Goal: Task Accomplishment & Management: Manage account settings

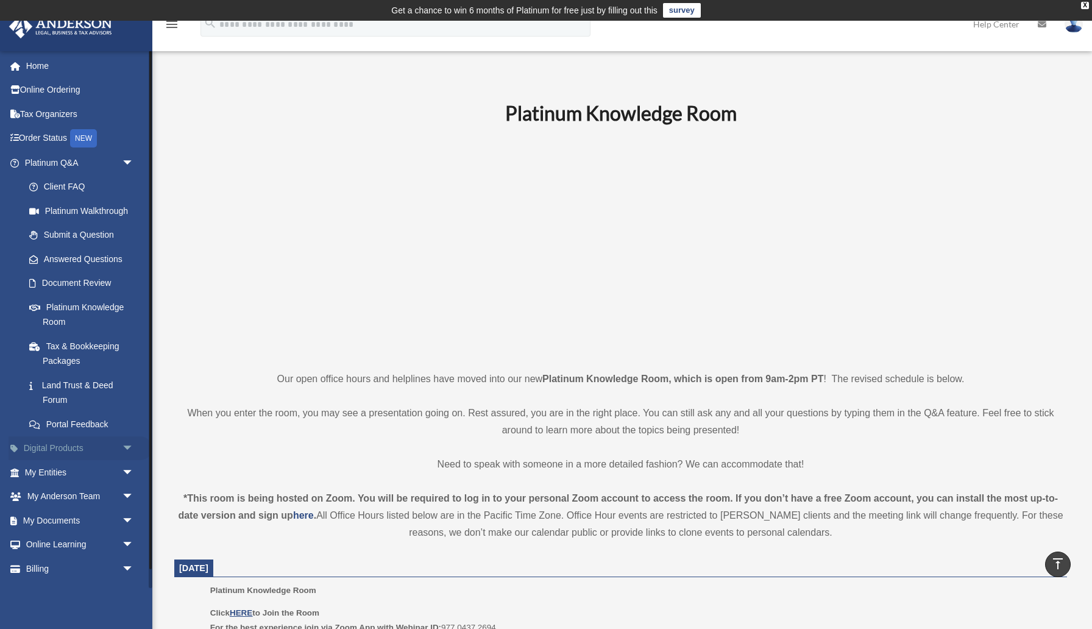
scroll to position [430, 0]
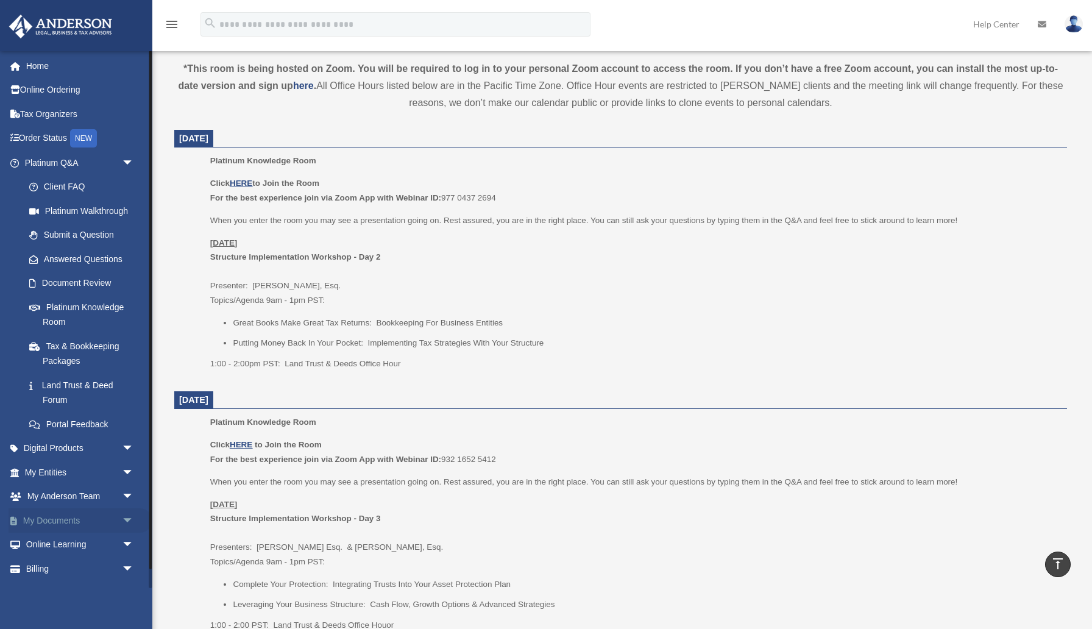
click at [64, 521] on link "My Documents arrow_drop_down" at bounding box center [81, 520] width 144 height 24
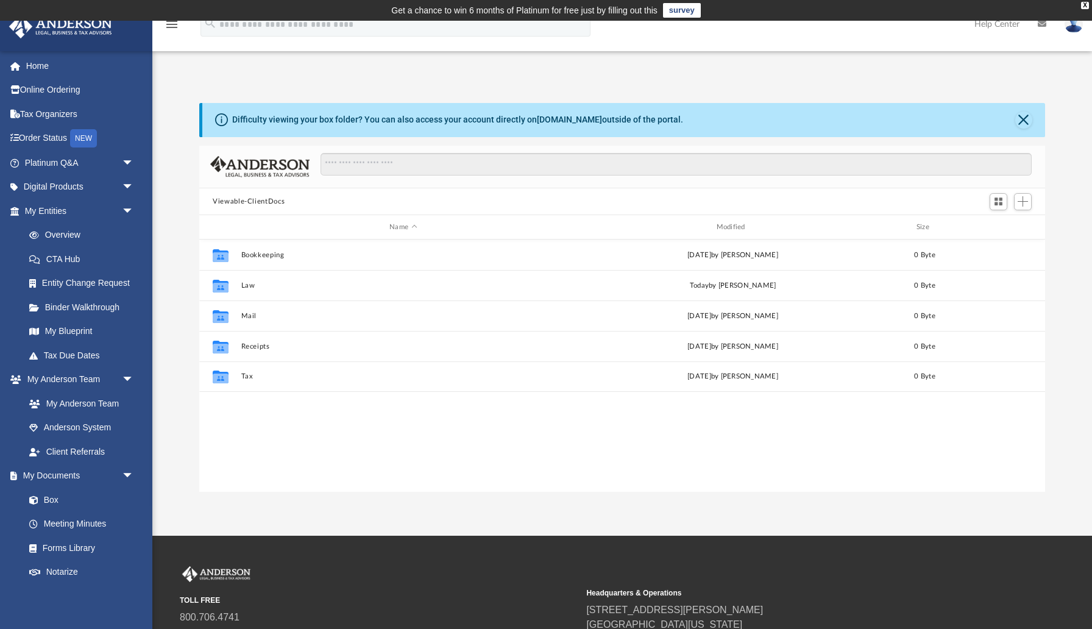
scroll to position [277, 845]
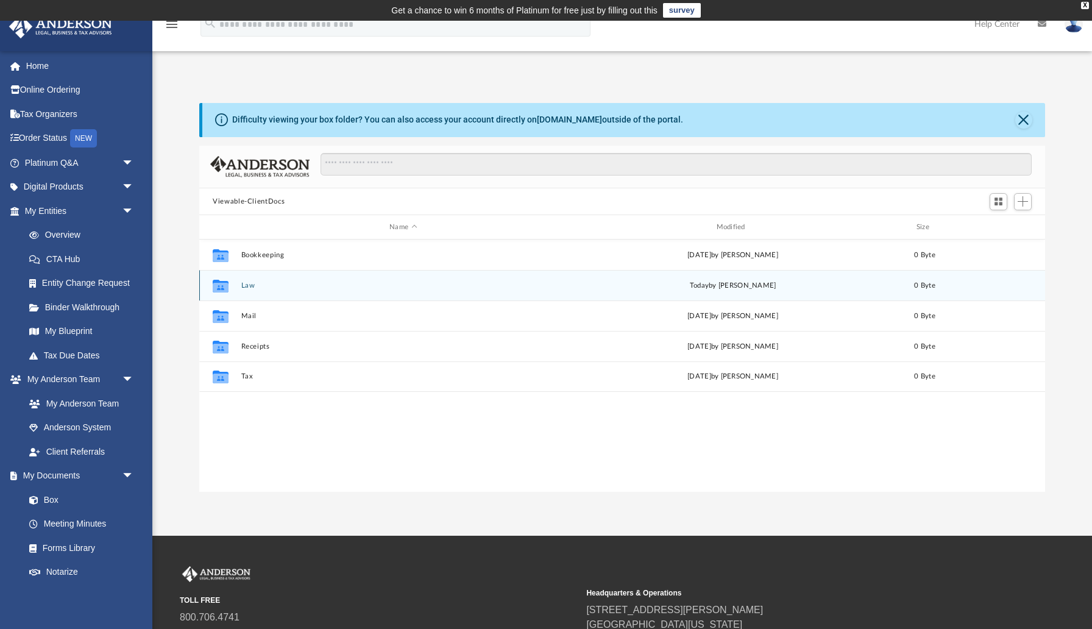
click at [250, 286] on button "Law" at bounding box center [403, 285] width 324 height 8
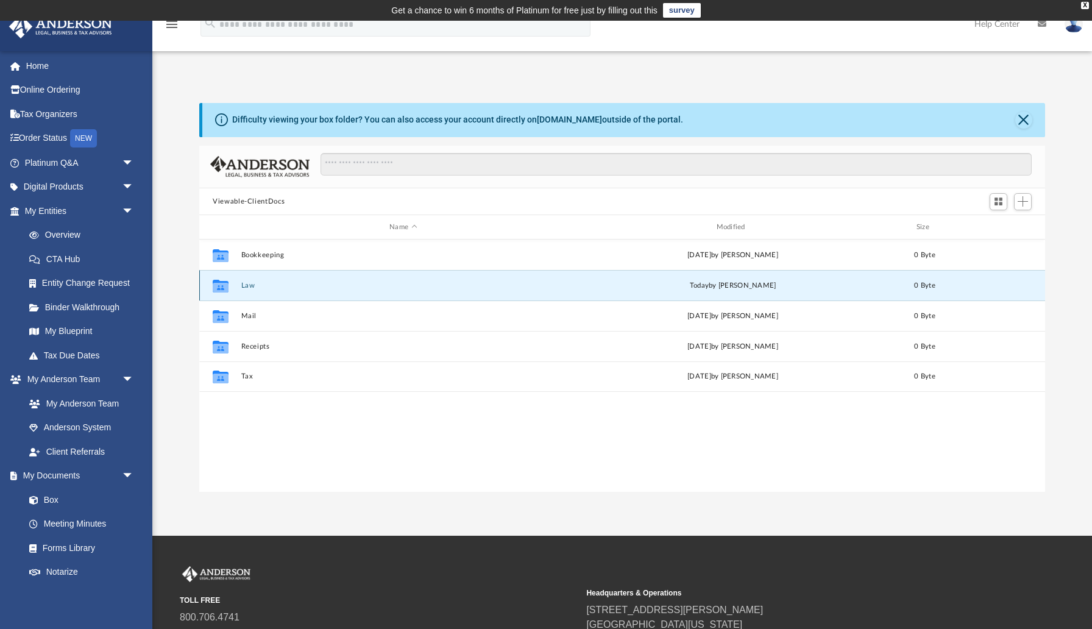
click at [250, 286] on button "Law" at bounding box center [403, 285] width 324 height 8
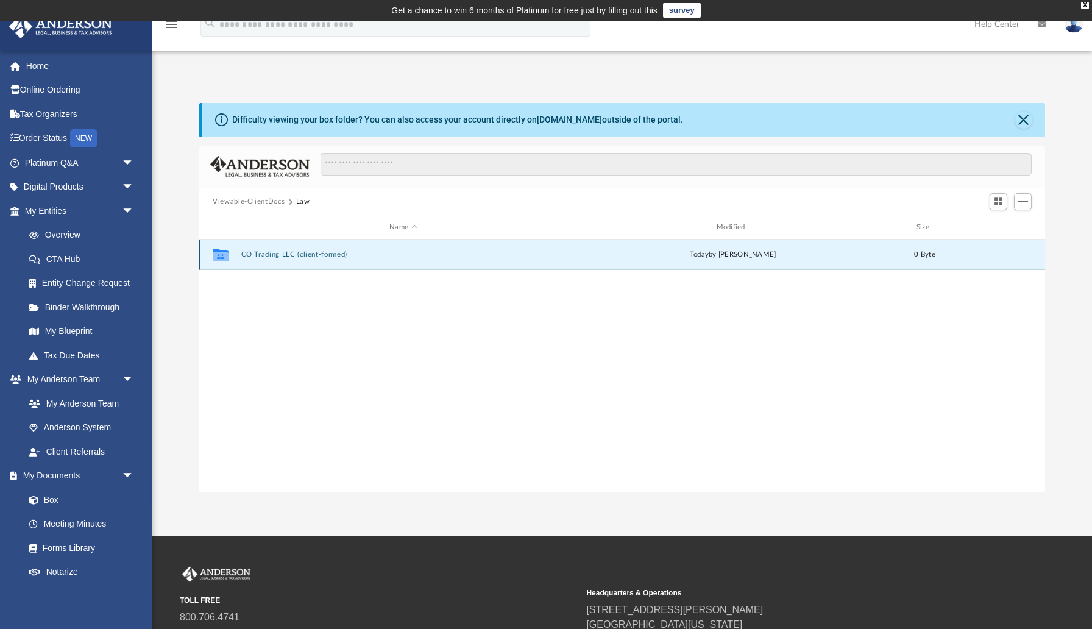
click at [275, 255] on button "CO Trading LLC (client-formed)" at bounding box center [403, 255] width 324 height 8
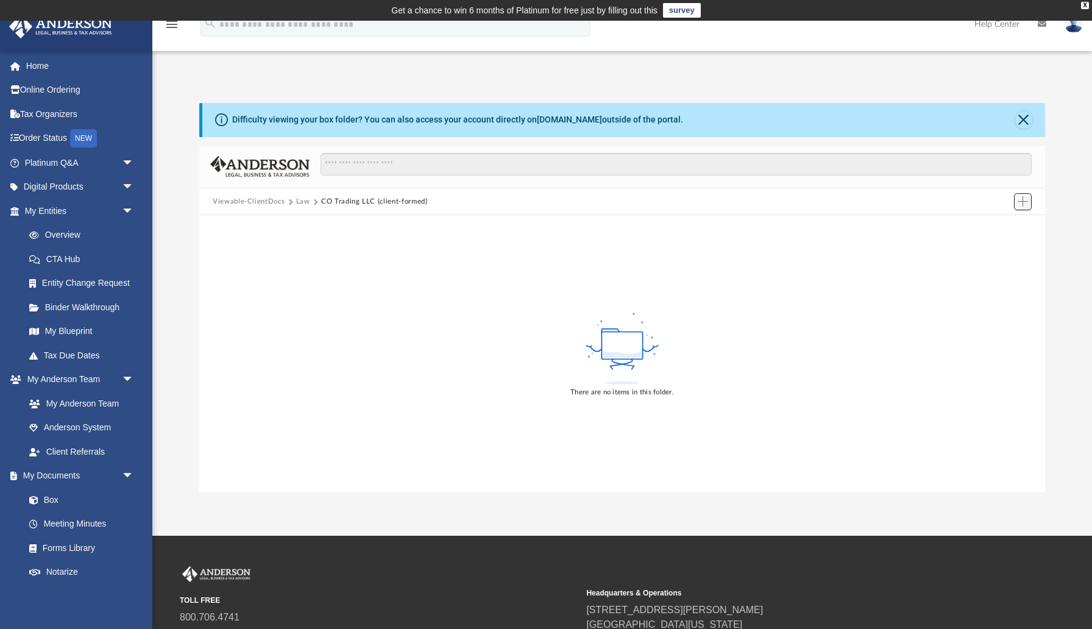
click at [1024, 205] on span "Add" at bounding box center [1023, 201] width 10 height 10
click at [1010, 224] on li "Upload" at bounding box center [1005, 225] width 39 height 13
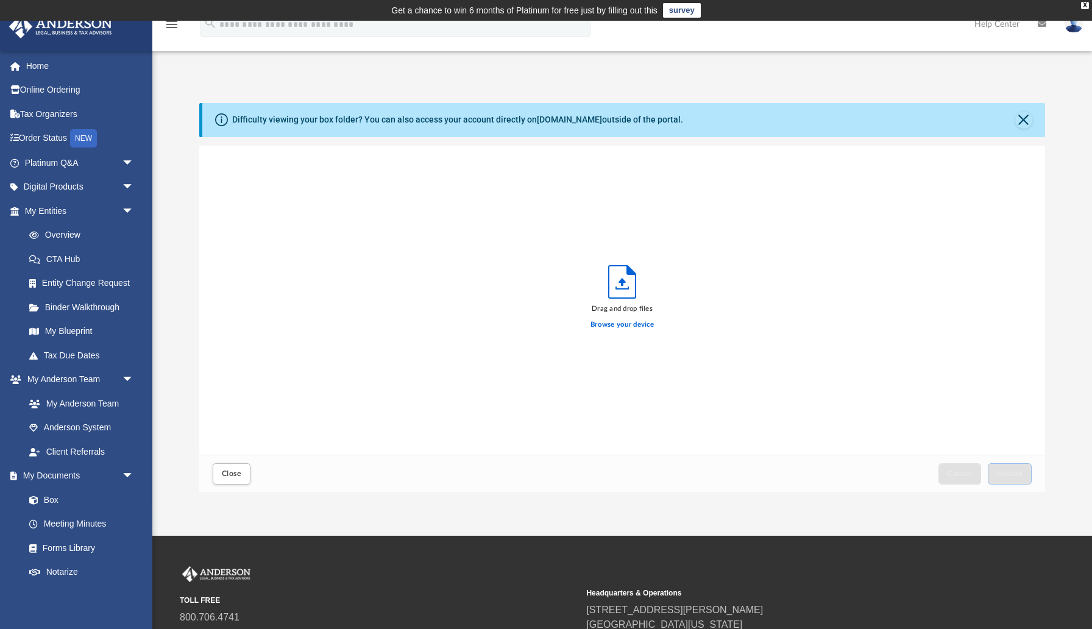
scroll to position [309, 845]
click at [607, 325] on label "Browse your device" at bounding box center [621, 324] width 63 height 11
click at [0, 0] on input "Browse your device" at bounding box center [0, 0] width 0 height 0
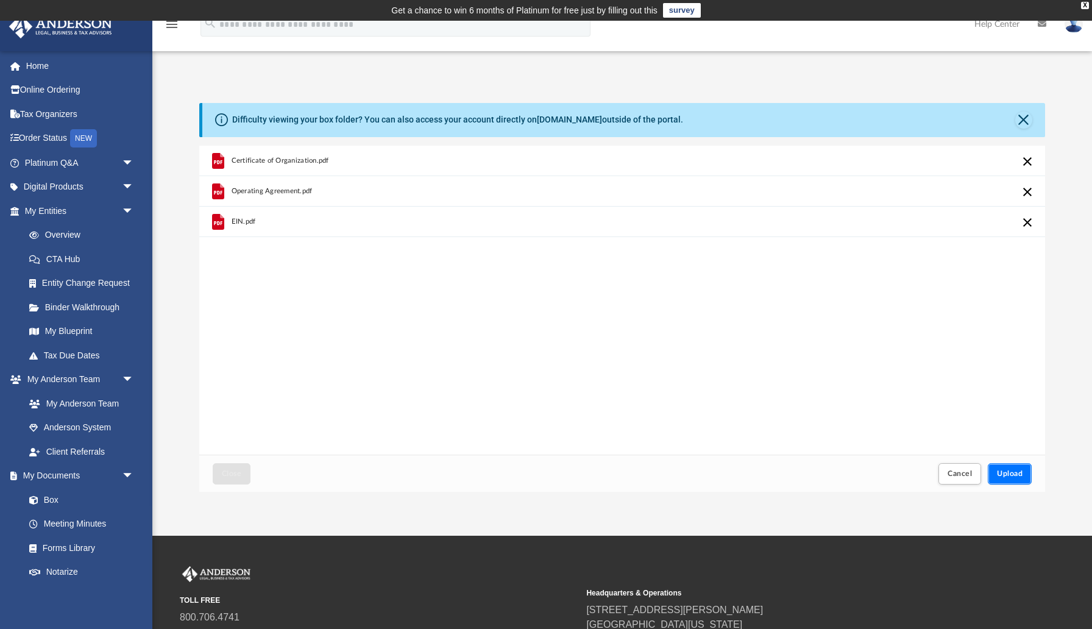
click at [1005, 472] on span "Upload" at bounding box center [1010, 473] width 26 height 7
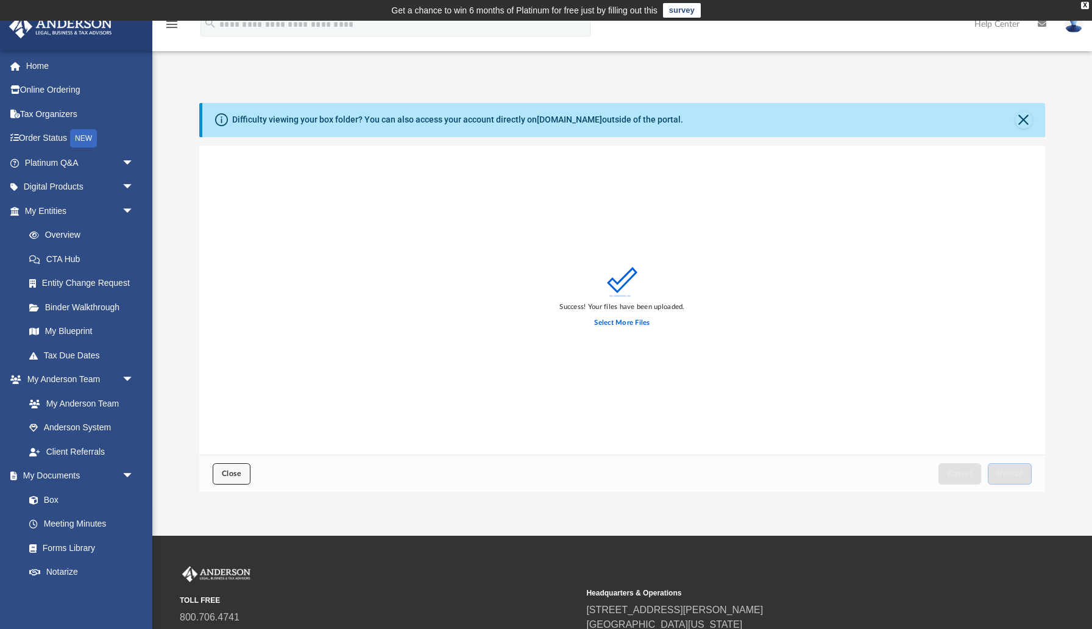
click at [226, 472] on span "Close" at bounding box center [231, 473] width 19 height 7
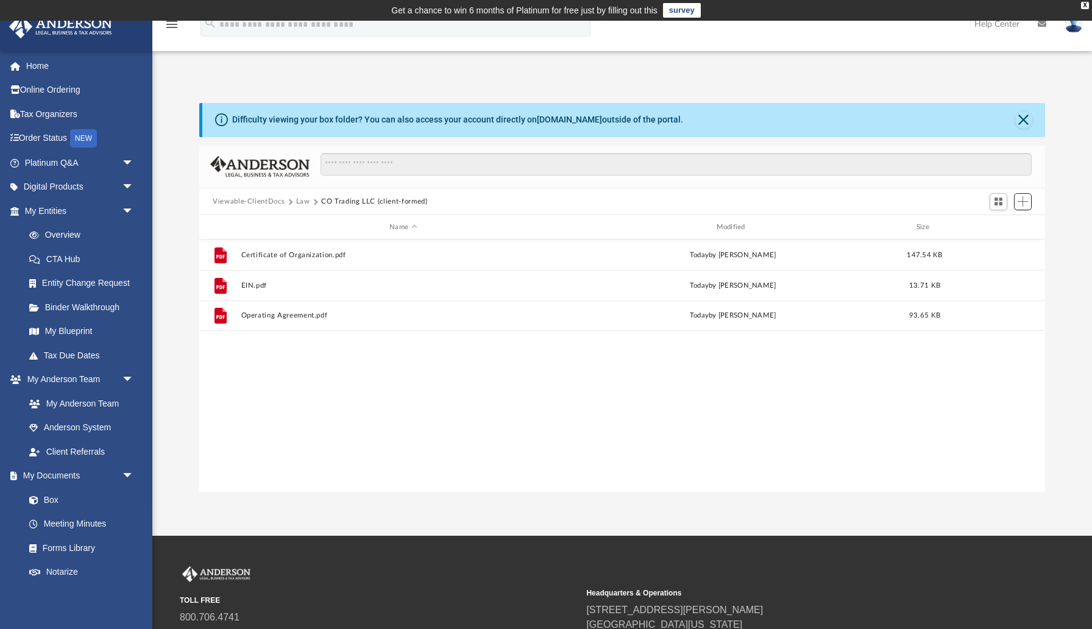
scroll to position [277, 845]
click at [35, 68] on link "Home" at bounding box center [81, 66] width 144 height 24
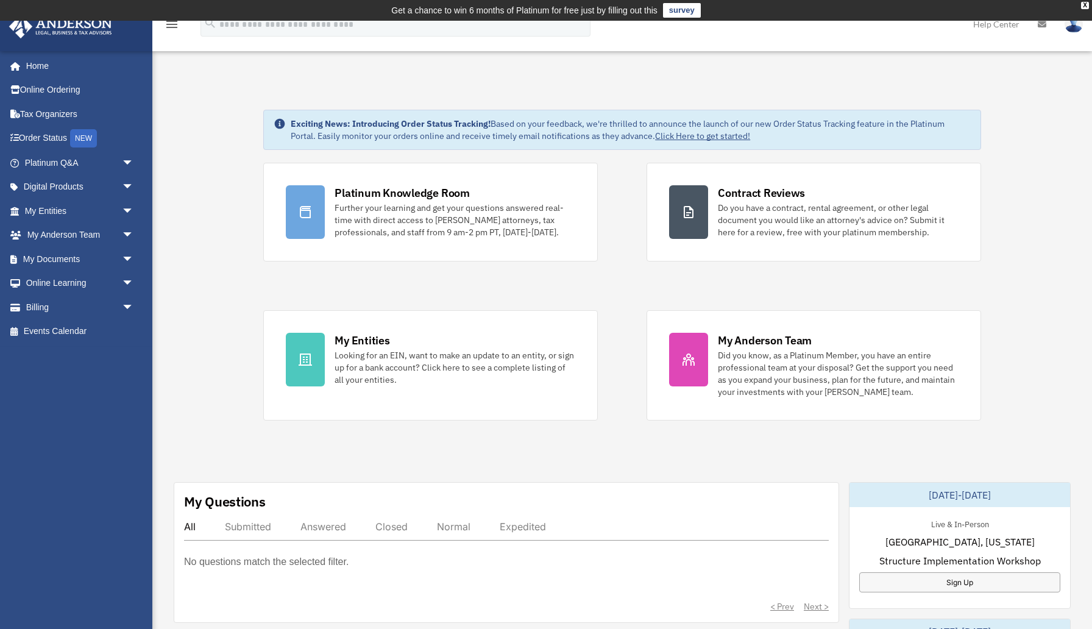
click at [1078, 32] on link at bounding box center [1073, 24] width 37 height 54
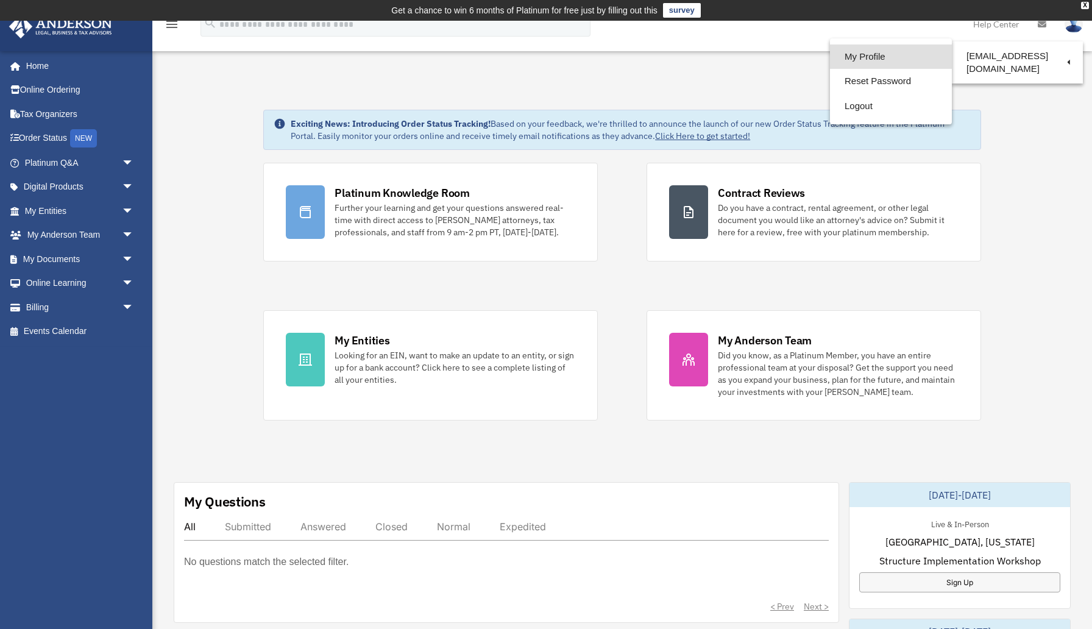
click at [891, 58] on link "My Profile" at bounding box center [891, 56] width 122 height 25
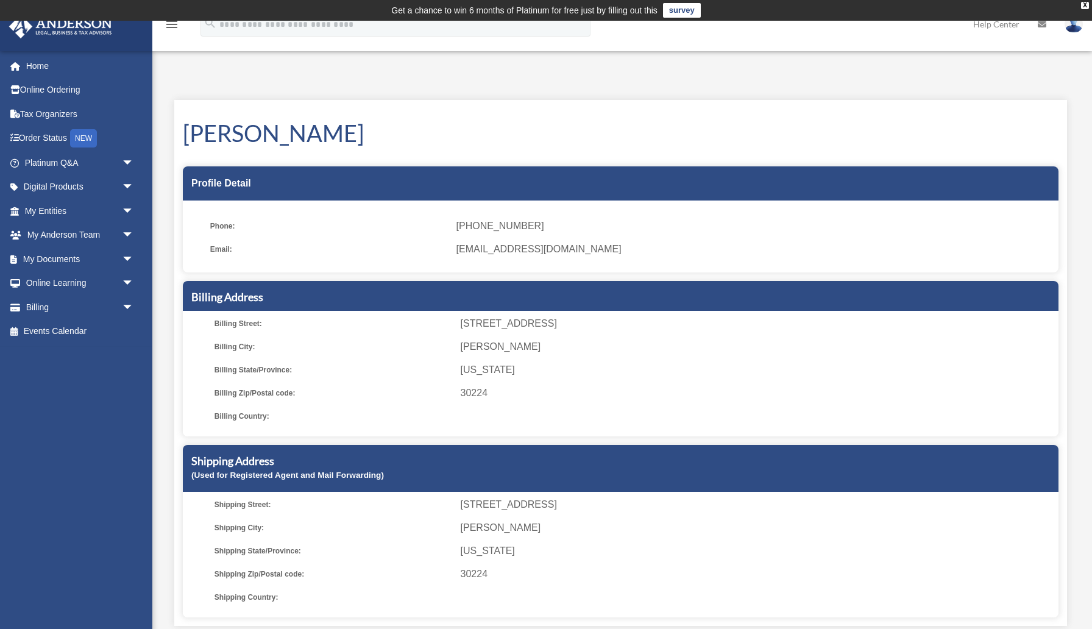
click at [1070, 30] on img at bounding box center [1073, 24] width 18 height 18
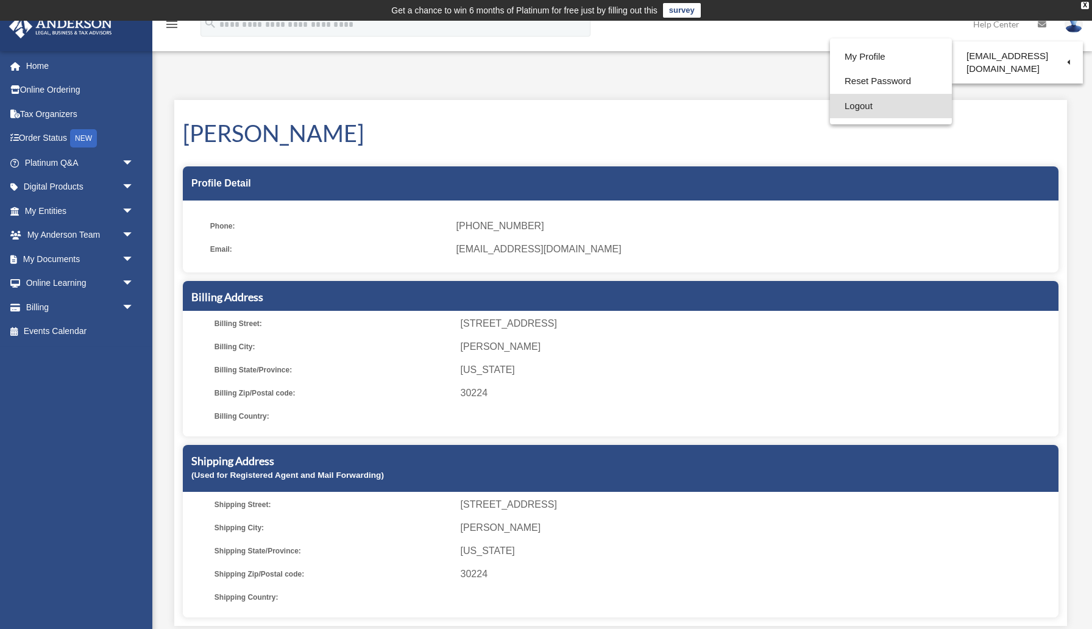
click at [861, 101] on link "Logout" at bounding box center [891, 106] width 122 height 25
